Goal: Find specific page/section: Find specific page/section

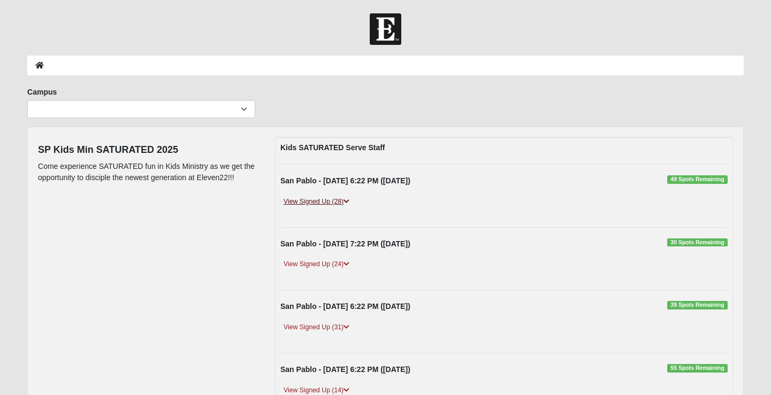
click at [309, 203] on link "View Signed Up (28)" at bounding box center [316, 201] width 72 height 11
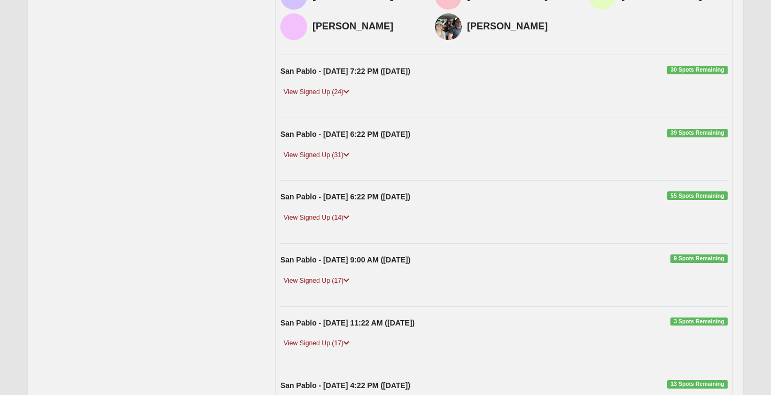
scroll to position [494, 0]
click at [338, 212] on link "View Signed Up (14)" at bounding box center [316, 217] width 72 height 11
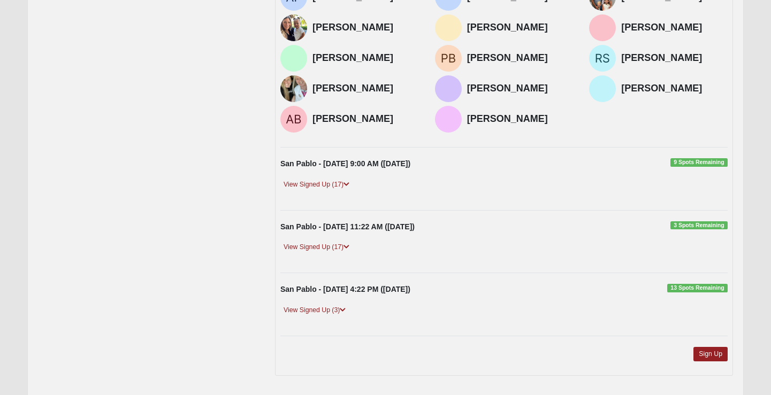
scroll to position [751, 0]
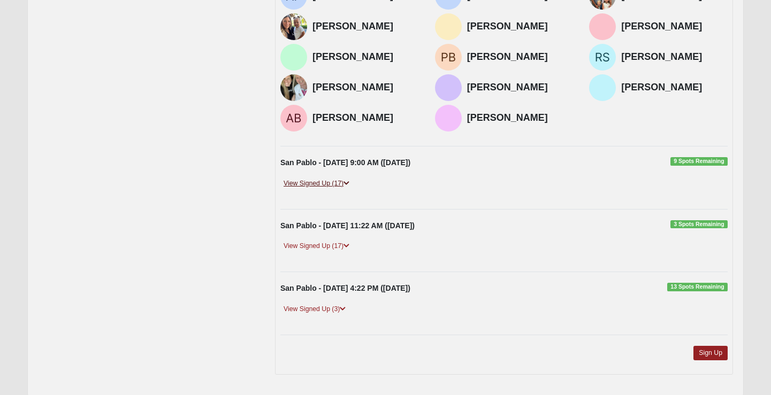
click at [336, 189] on link "View Signed Up (17)" at bounding box center [316, 183] width 72 height 11
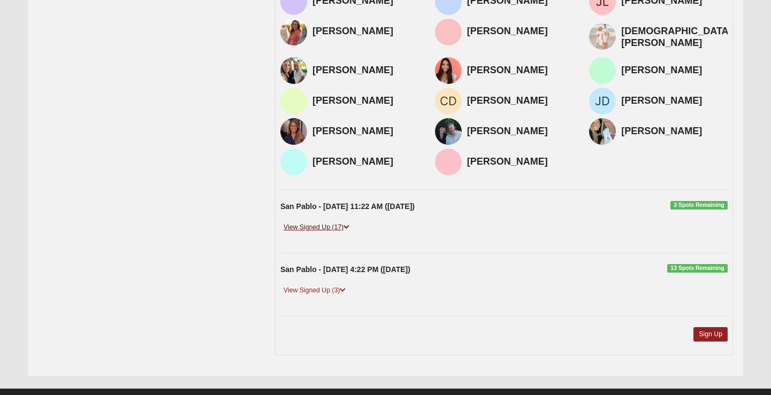
scroll to position [971, 0]
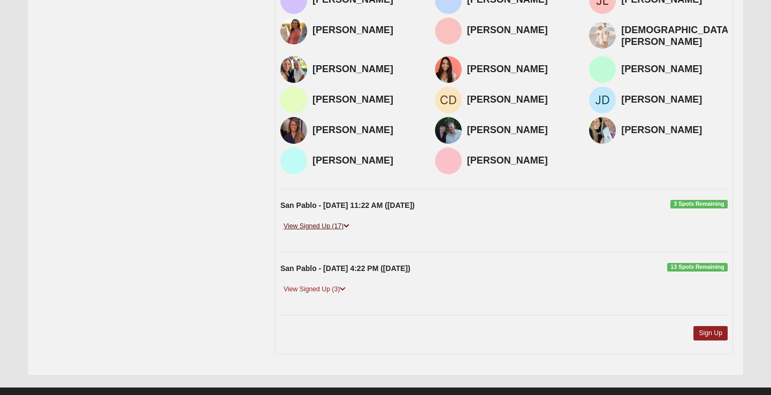
click at [337, 232] on link "View Signed Up (17)" at bounding box center [316, 226] width 72 height 11
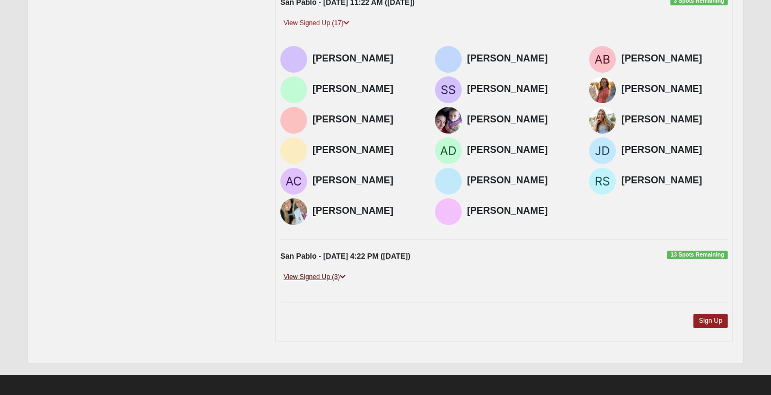
click at [327, 283] on link "View Signed Up (3)" at bounding box center [314, 277] width 68 height 11
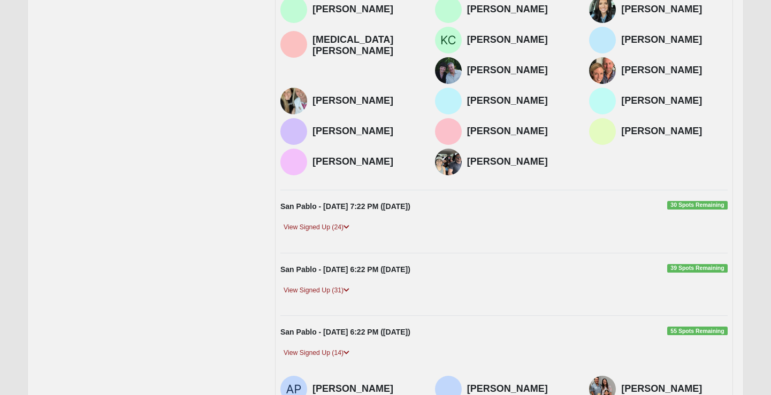
scroll to position [0, 0]
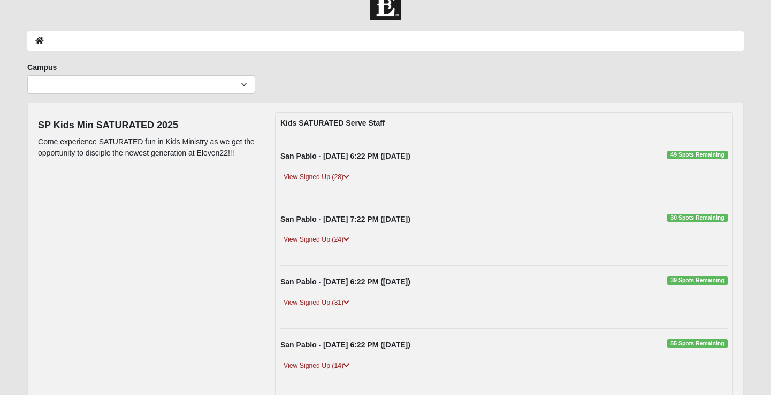
scroll to position [26, 0]
